Goal: Information Seeking & Learning: Learn about a topic

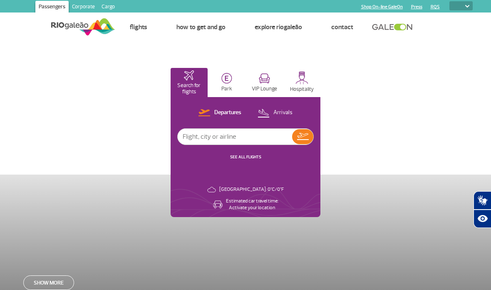
select select
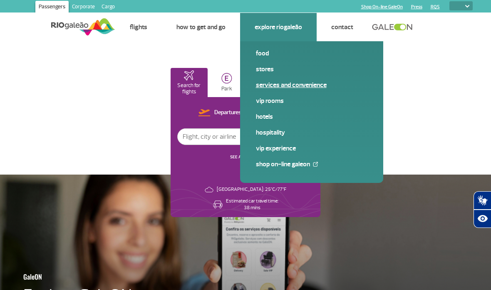
click at [306, 86] on link "Services and Convenience" at bounding box center [311, 84] width 111 height 9
click at [284, 100] on link "VIP Rooms" at bounding box center [311, 100] width 111 height 9
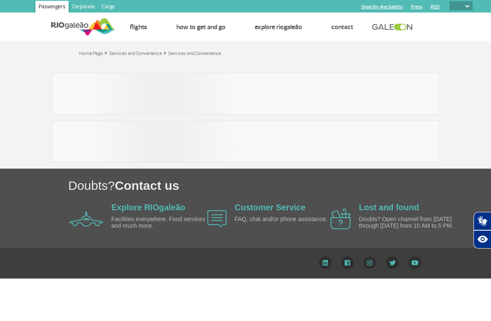
select select
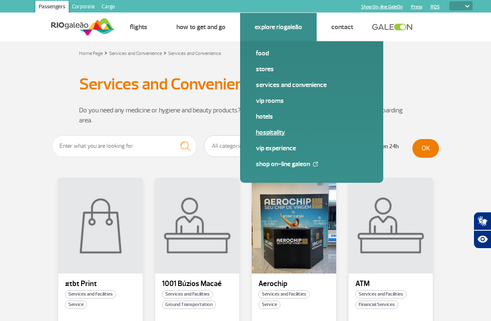
click at [274, 133] on link "Hospitality" at bounding box center [311, 132] width 111 height 9
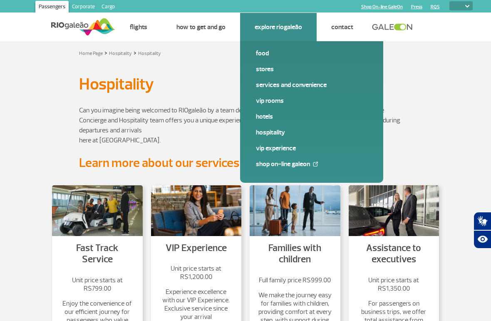
click at [302, 27] on link "Explore RIOgaleão" at bounding box center [278, 27] width 47 height 8
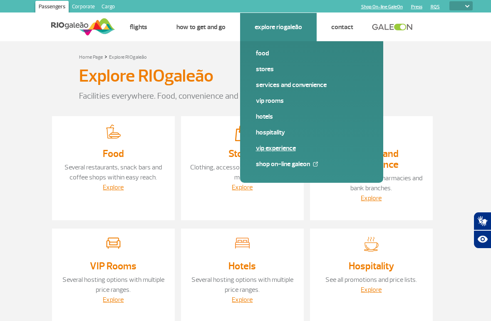
click at [291, 147] on link "VIP Experience" at bounding box center [311, 148] width 111 height 9
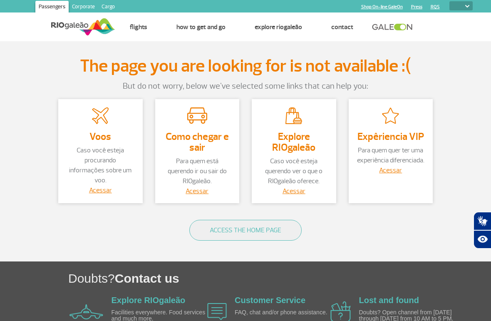
click at [478, 79] on section "The page you are looking for is not available :( But do not worry, below we've …" at bounding box center [245, 151] width 491 height 220
click at [470, 64] on section "The page you are looking for is not available :( But do not worry, below we've …" at bounding box center [245, 151] width 491 height 220
click at [449, 256] on section "The page you are looking for is not available :( But do not worry, below we've …" at bounding box center [245, 151] width 491 height 220
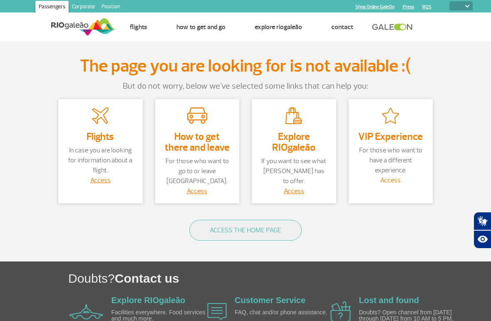
click at [400, 182] on font "Access" at bounding box center [390, 180] width 20 height 8
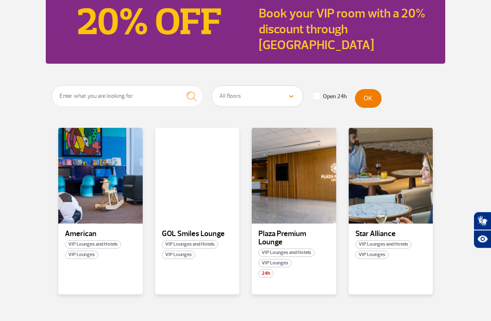
scroll to position [98, 0]
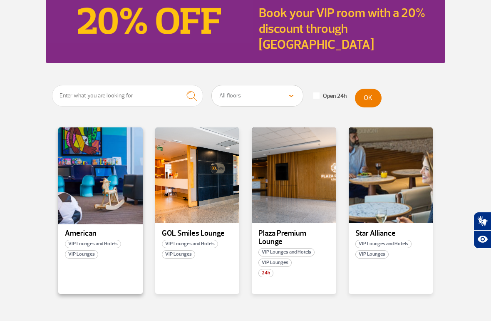
click at [120, 176] on div at bounding box center [100, 175] width 86 height 98
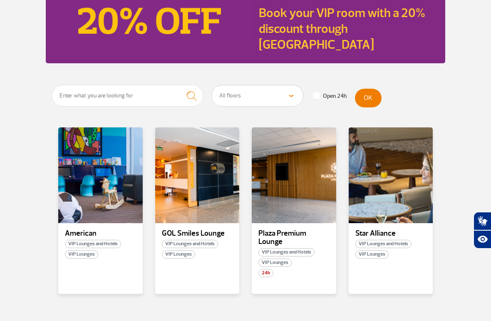
scroll to position [100, 0]
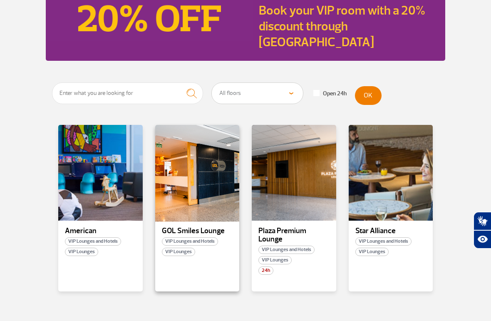
click at [200, 142] on div at bounding box center [197, 173] width 86 height 98
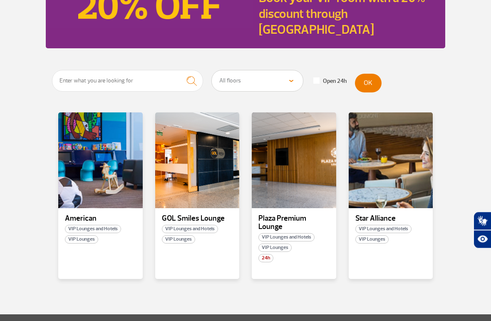
scroll to position [112, 0]
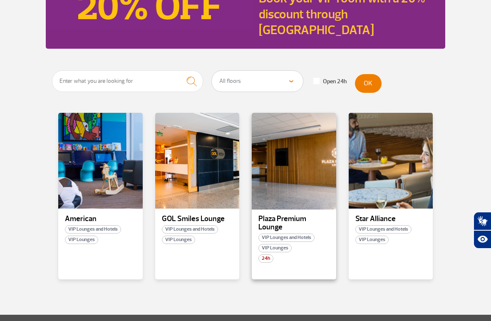
click at [307, 167] on div at bounding box center [294, 161] width 86 height 98
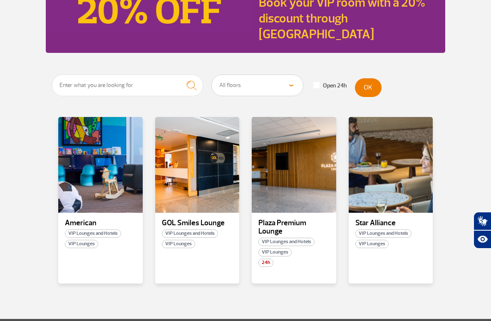
scroll to position [108, 0]
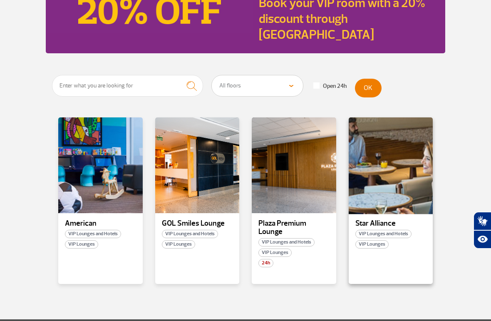
click at [407, 191] on div at bounding box center [390, 165] width 86 height 98
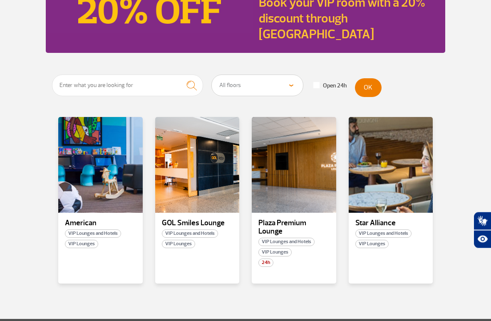
scroll to position [118, 0]
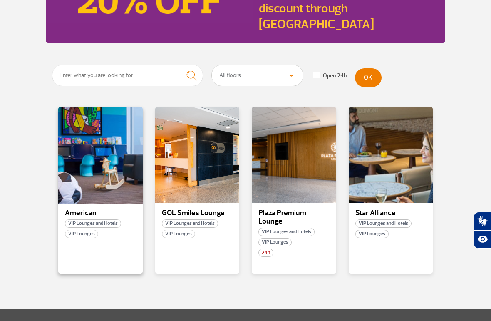
click at [96, 174] on div at bounding box center [100, 155] width 86 height 98
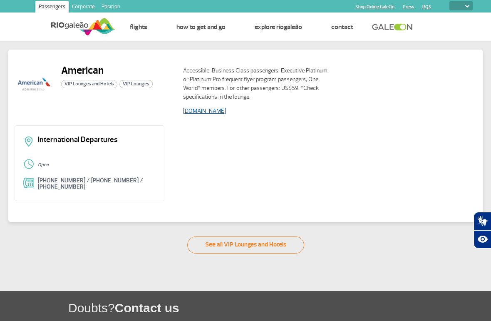
click at [206, 110] on font "www.aa.com" at bounding box center [204, 110] width 43 height 7
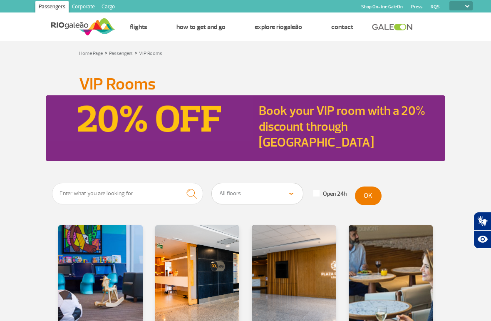
select select
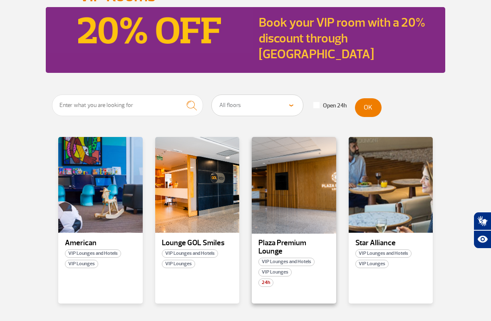
click at [310, 192] on div at bounding box center [294, 185] width 86 height 98
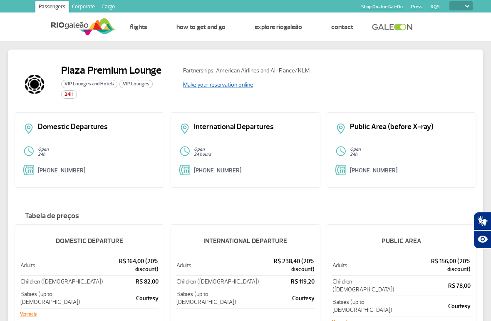
click at [238, 87] on link "Make your reservation online" at bounding box center [218, 84] width 70 height 7
